Goal: Information Seeking & Learning: Learn about a topic

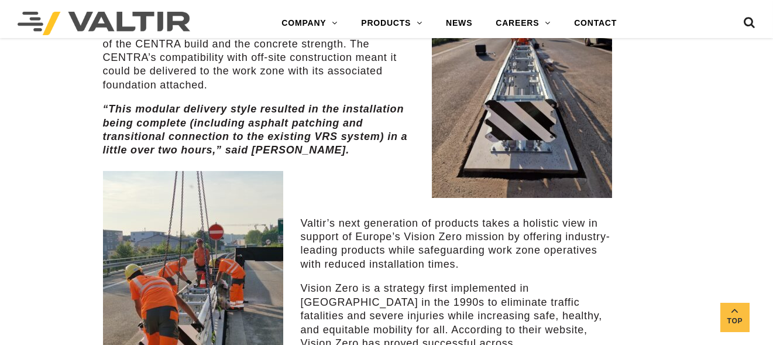
scroll to position [643, 0]
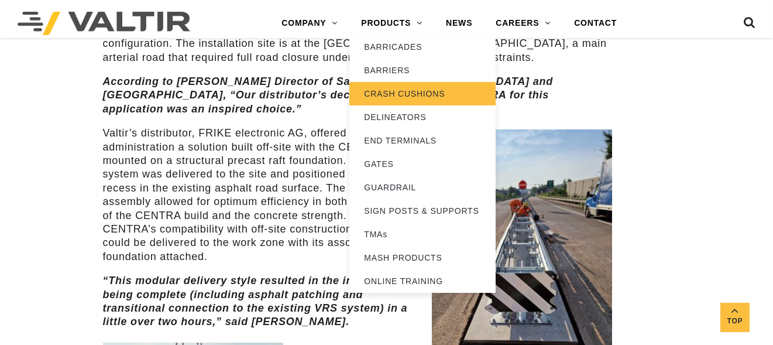
click at [404, 88] on link "CRASH CUSHIONS" at bounding box center [422, 93] width 146 height 23
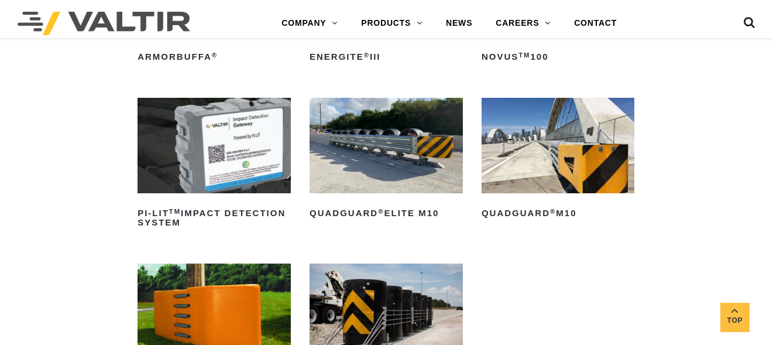
scroll to position [293, 0]
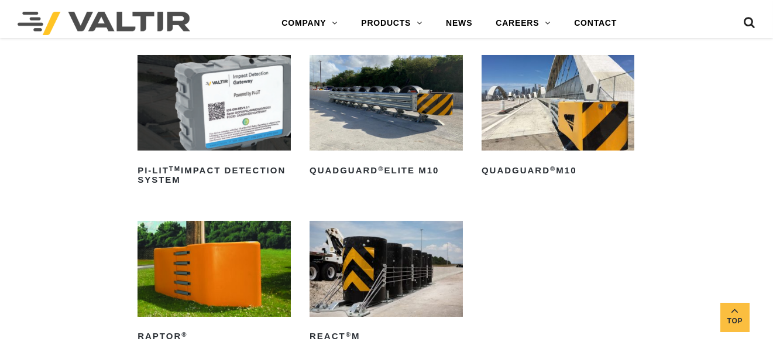
click at [408, 273] on img at bounding box center [386, 268] width 153 height 95
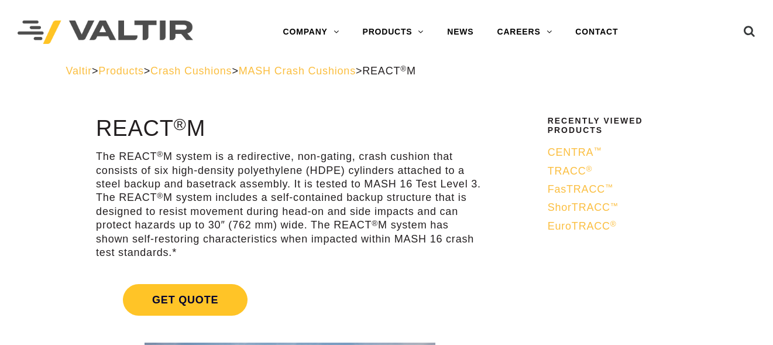
click at [577, 147] on span "CENTRA ™" at bounding box center [575, 152] width 54 height 12
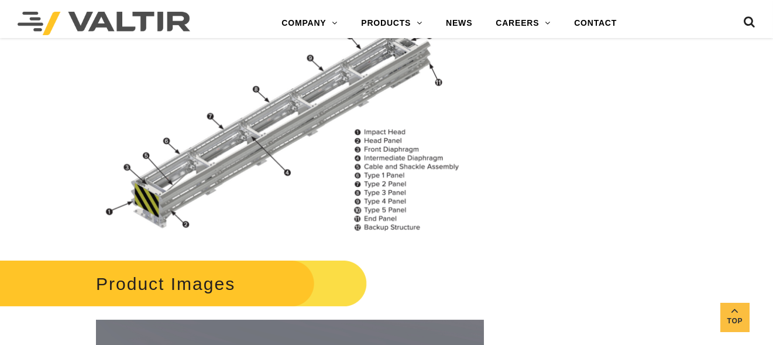
scroll to position [1111, 0]
